Goal: Information Seeking & Learning: Learn about a topic

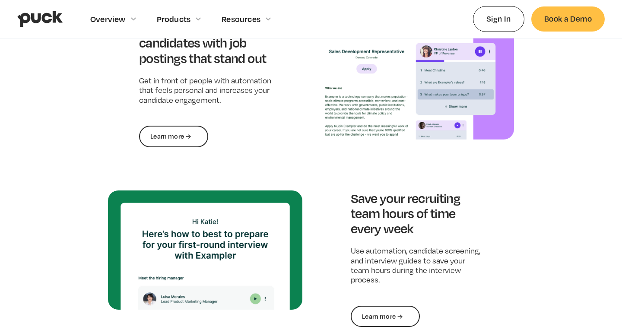
scroll to position [1399, 0]
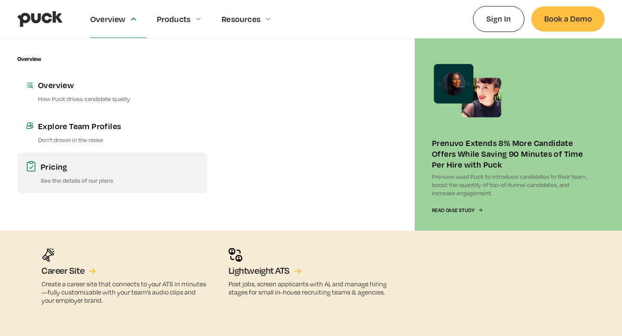
click at [84, 180] on p "See the details of our plans" at bounding box center [120, 180] width 158 height 8
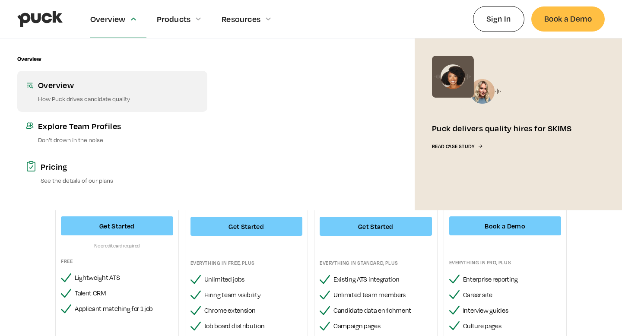
click at [98, 84] on div "Overview" at bounding box center [118, 85] width 161 height 11
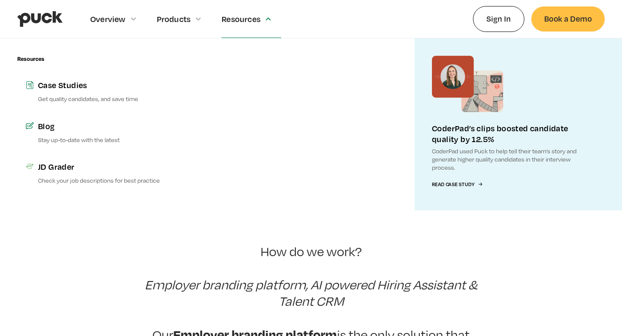
scroll to position [407, 0]
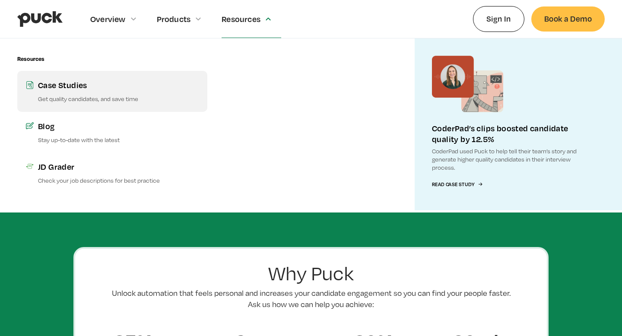
click at [122, 99] on p "Get quality candidates, and save time" at bounding box center [118, 99] width 161 height 8
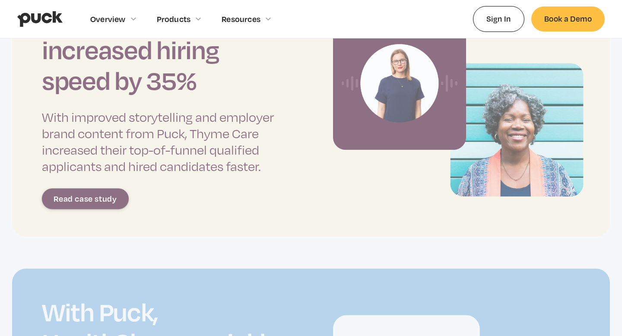
scroll to position [402, 0]
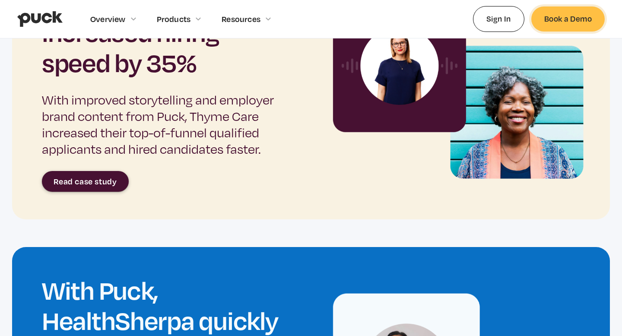
click at [566, 18] on link "Book a Demo" at bounding box center [568, 18] width 73 height 25
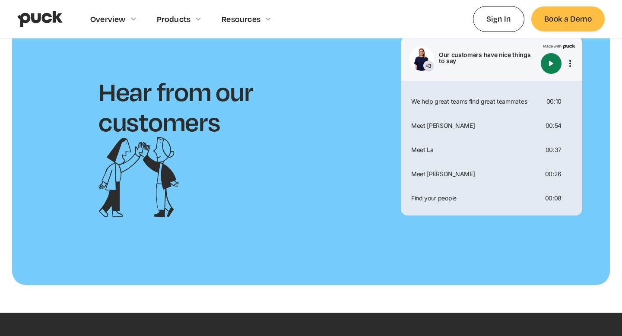
scroll to position [921, 0]
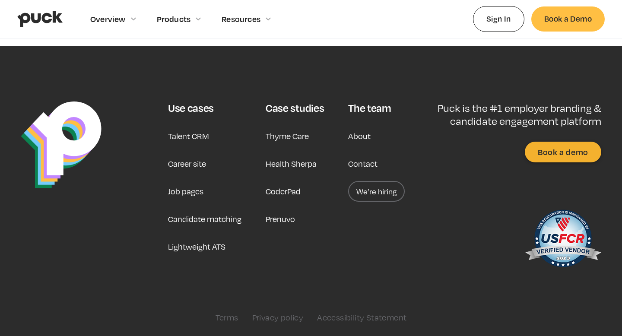
click at [369, 191] on link "We’re hiring" at bounding box center [376, 191] width 57 height 21
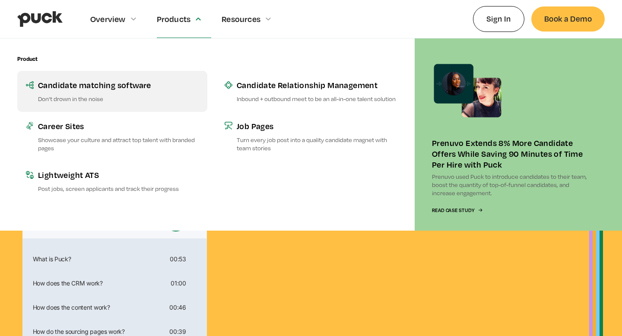
click at [109, 80] on div "Candidate matching software" at bounding box center [118, 85] width 161 height 11
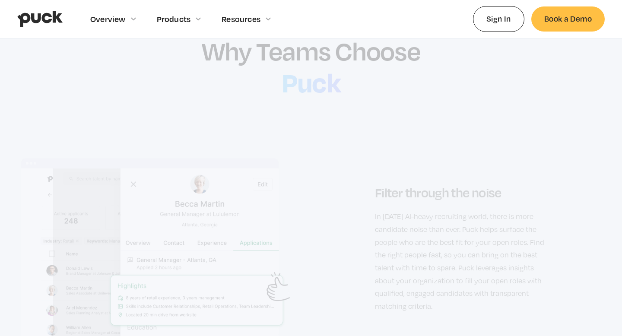
scroll to position [910, 0]
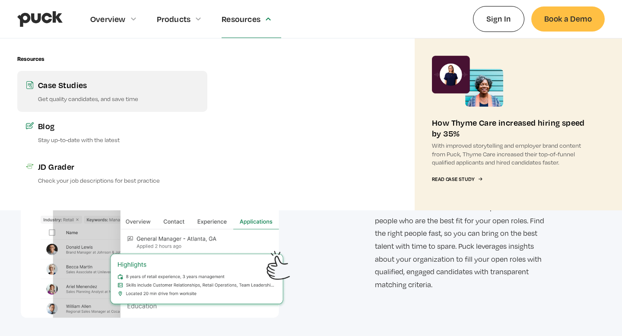
click at [128, 90] on div "Case Studies" at bounding box center [118, 85] width 161 height 11
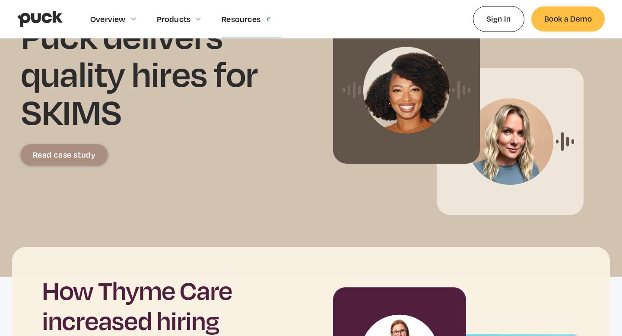
scroll to position [115, 0]
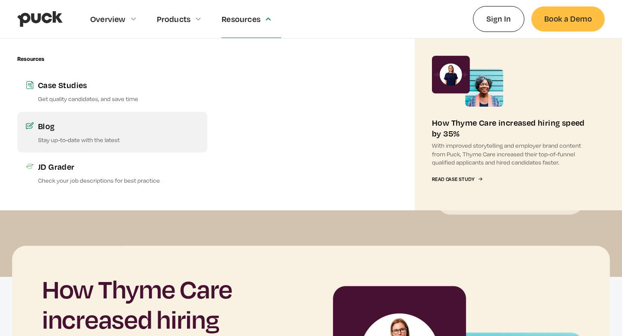
click at [122, 131] on link "Blog Stay up-to-date with the latest" at bounding box center [112, 132] width 190 height 41
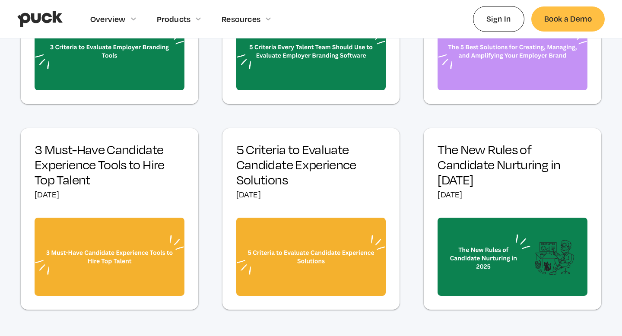
scroll to position [206, 0]
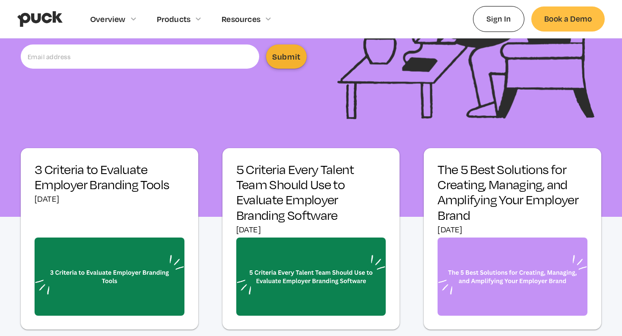
click at [127, 202] on div "[DATE]" at bounding box center [110, 199] width 150 height 10
click at [275, 192] on h3 "5 Criteria Every Talent Team Should Use to Evaluate Employer Branding Software" at bounding box center [311, 192] width 150 height 61
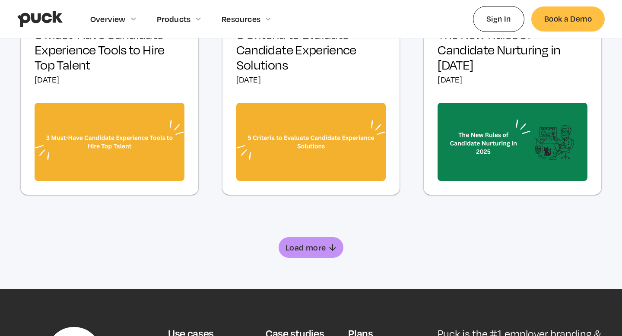
click at [140, 157] on img at bounding box center [110, 142] width 150 height 78
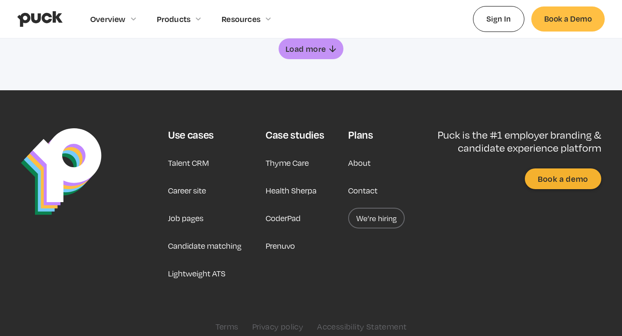
click at [365, 156] on link "About" at bounding box center [359, 163] width 22 height 21
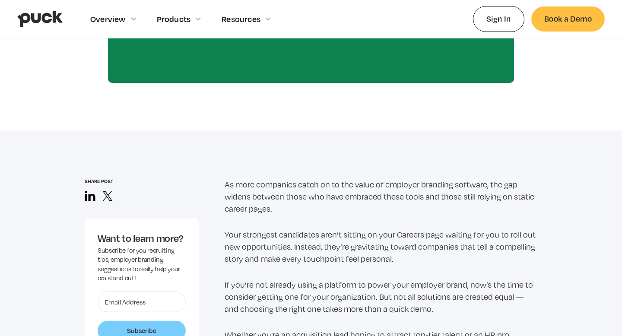
scroll to position [534, 0]
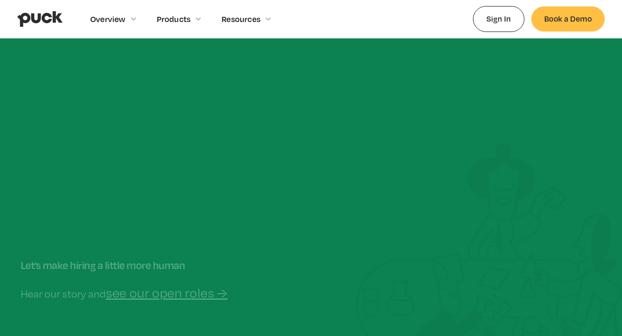
click at [364, 165] on img at bounding box center [496, 283] width 281 height 279
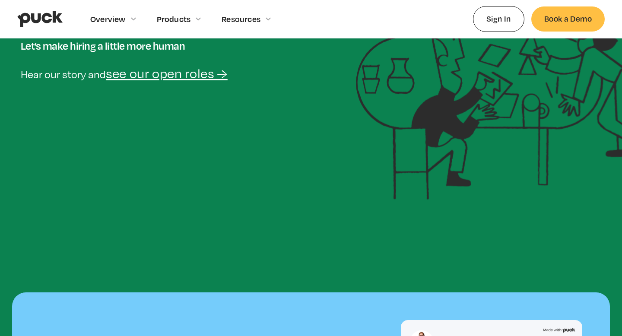
scroll to position [33, 0]
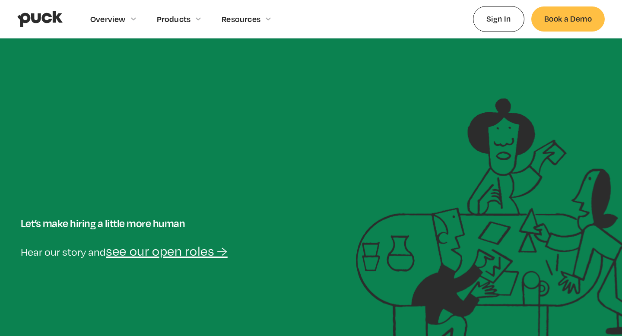
click at [173, 253] on link "see our open roles →" at bounding box center [167, 251] width 122 height 16
